Goal: Information Seeking & Learning: Understand process/instructions

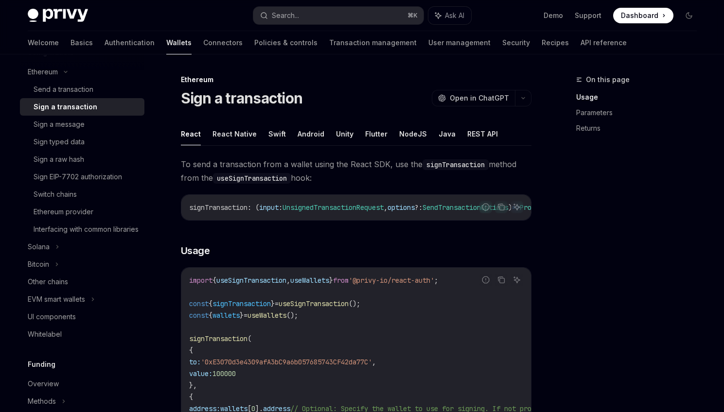
scroll to position [273, 0]
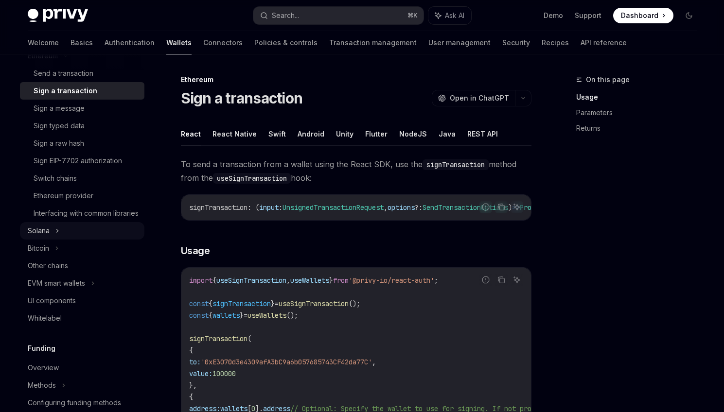
click at [67, 240] on div "Solana" at bounding box center [82, 231] width 124 height 18
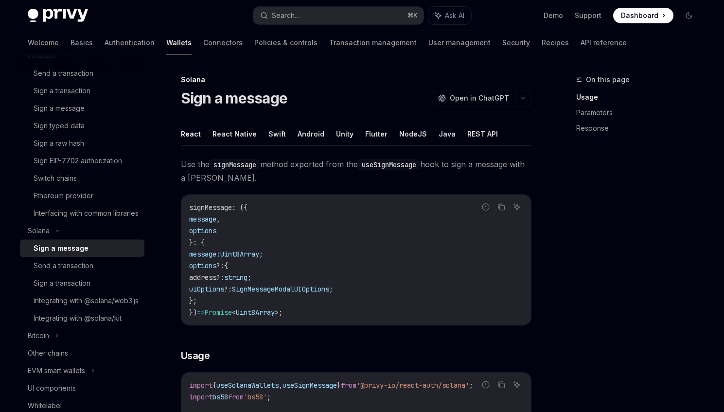
click at [471, 141] on button "REST API" at bounding box center [482, 134] width 31 height 23
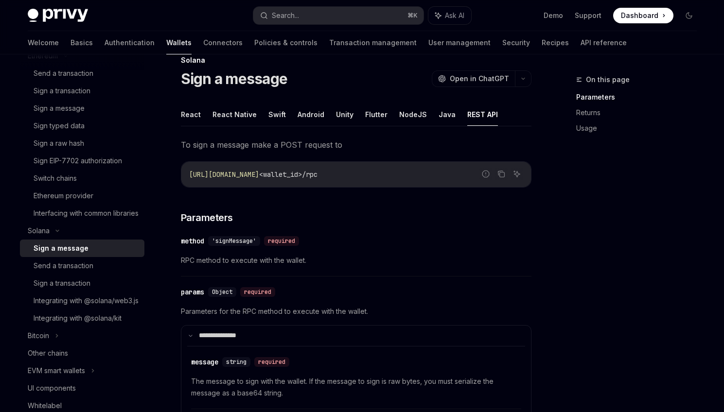
scroll to position [17, 0]
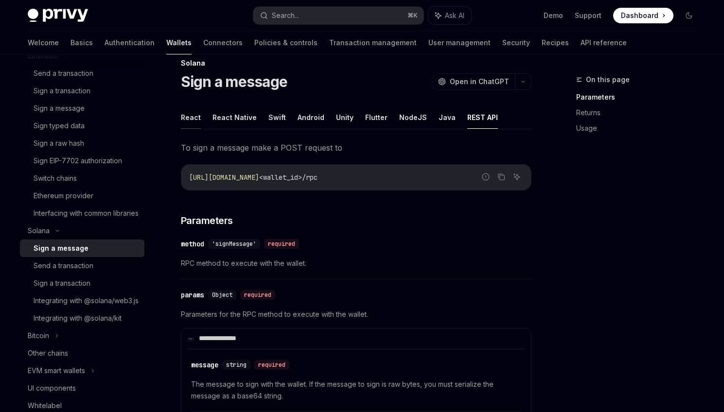
click at [185, 119] on button "React" at bounding box center [191, 117] width 20 height 23
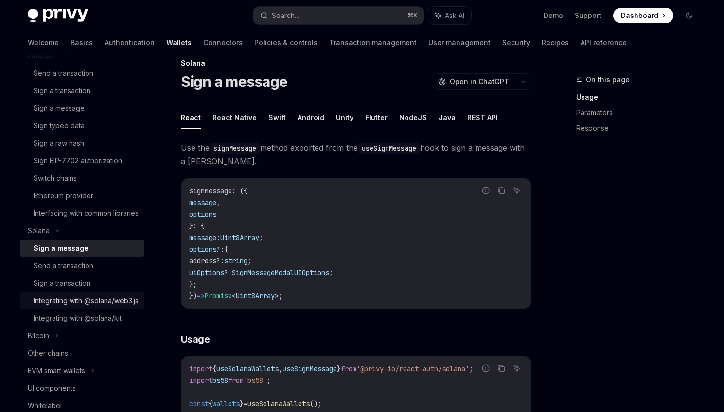
click at [98, 307] on div "Integrating with @solana/web3.js" at bounding box center [86, 301] width 105 height 12
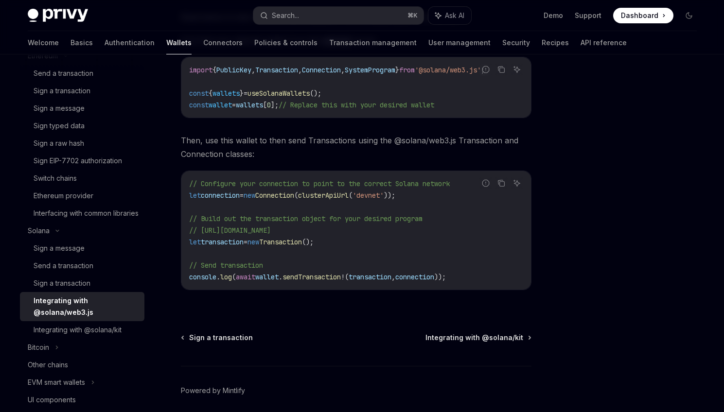
scroll to position [218, 0]
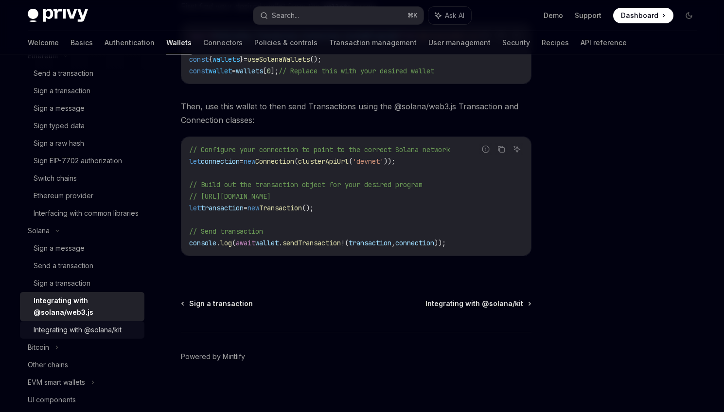
click at [86, 336] on div "Integrating with @solana/kit" at bounding box center [78, 330] width 88 height 12
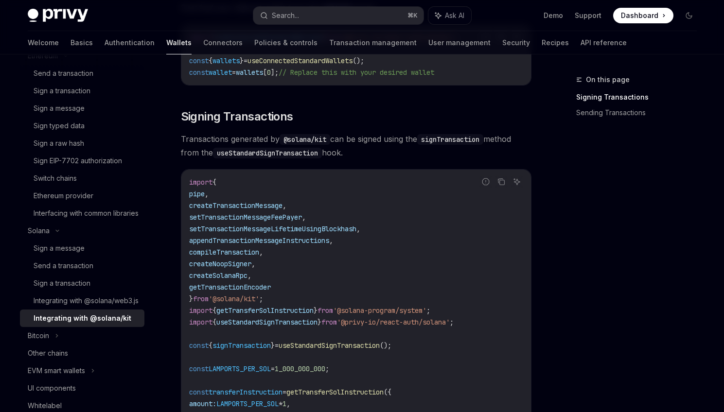
scroll to position [232, 0]
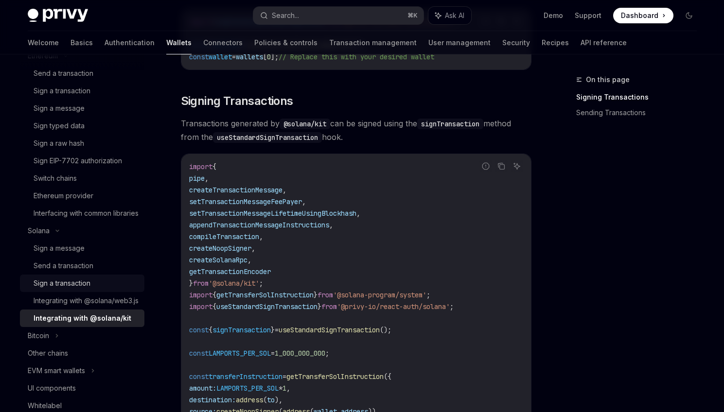
click at [122, 289] on div "Sign a transaction" at bounding box center [86, 284] width 105 height 12
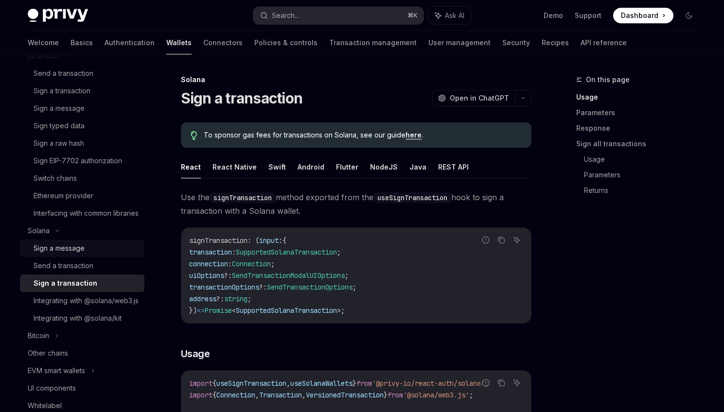
click at [114, 254] on div "Sign a message" at bounding box center [86, 249] width 105 height 12
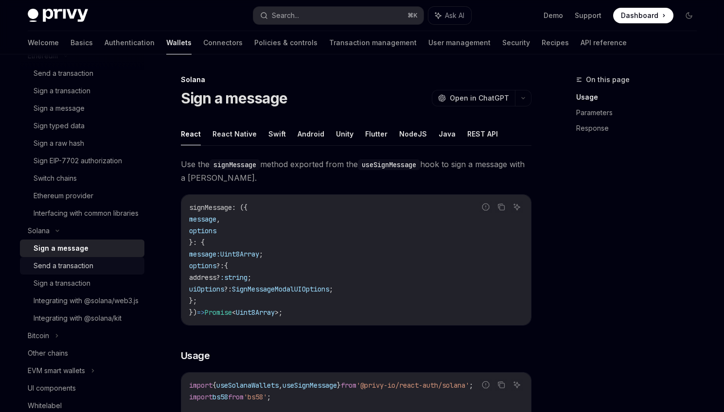
click at [111, 272] on div "Send a transaction" at bounding box center [86, 266] width 105 height 12
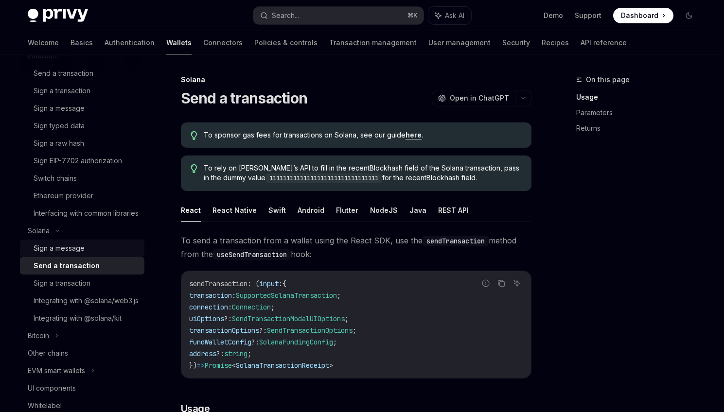
click at [114, 254] on div "Sign a message" at bounding box center [86, 249] width 105 height 12
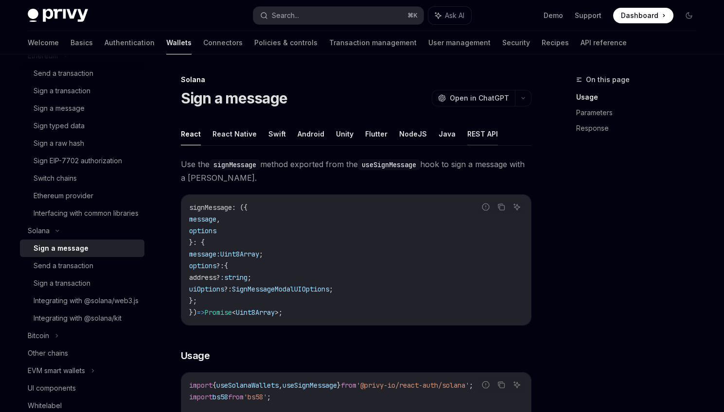
click at [476, 141] on button "REST API" at bounding box center [482, 134] width 31 height 23
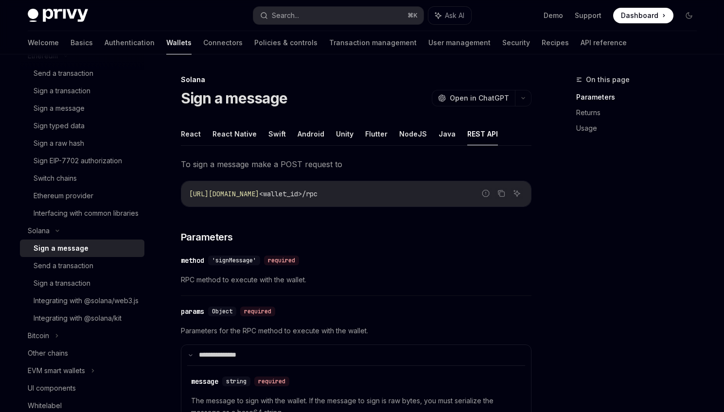
click at [202, 139] on ul "React React Native Swift Android Unity Flutter NodeJS Java REST API" at bounding box center [356, 134] width 351 height 23
click at [193, 138] on button "React" at bounding box center [191, 134] width 20 height 23
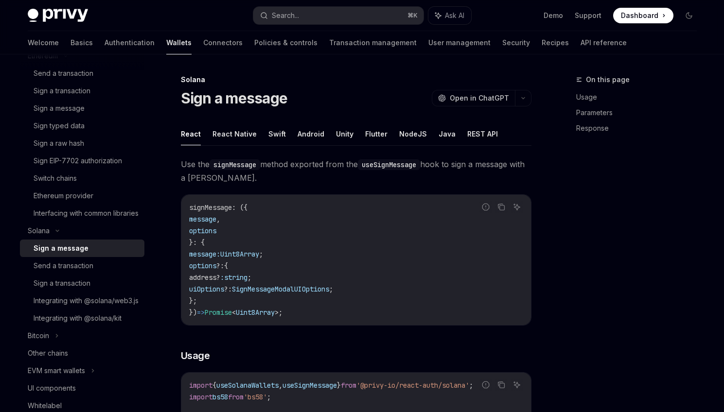
click at [193, 138] on button "React" at bounding box center [191, 134] width 20 height 23
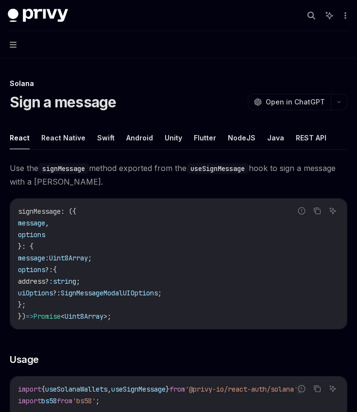
type textarea "*"
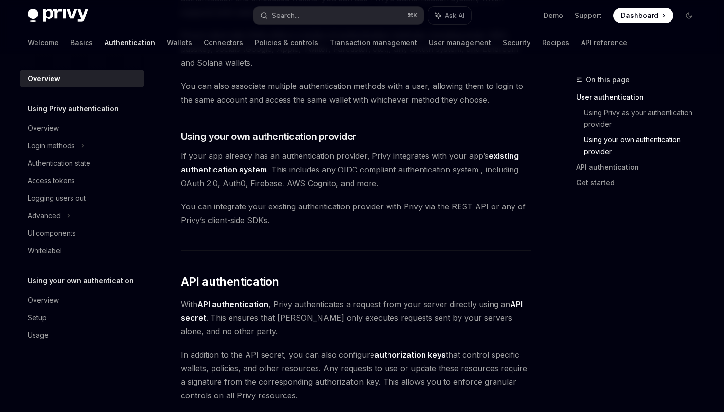
scroll to position [308, 0]
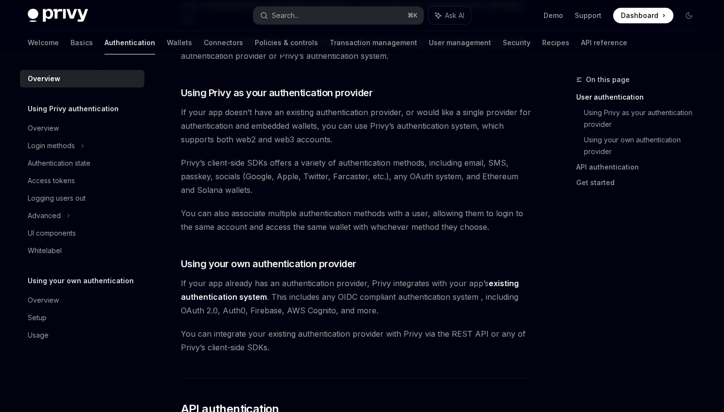
click at [376, 168] on span "Privy’s client-side SDKs offers a variety of authentication methods, including …" at bounding box center [356, 176] width 351 height 41
